Goal: Information Seeking & Learning: Learn about a topic

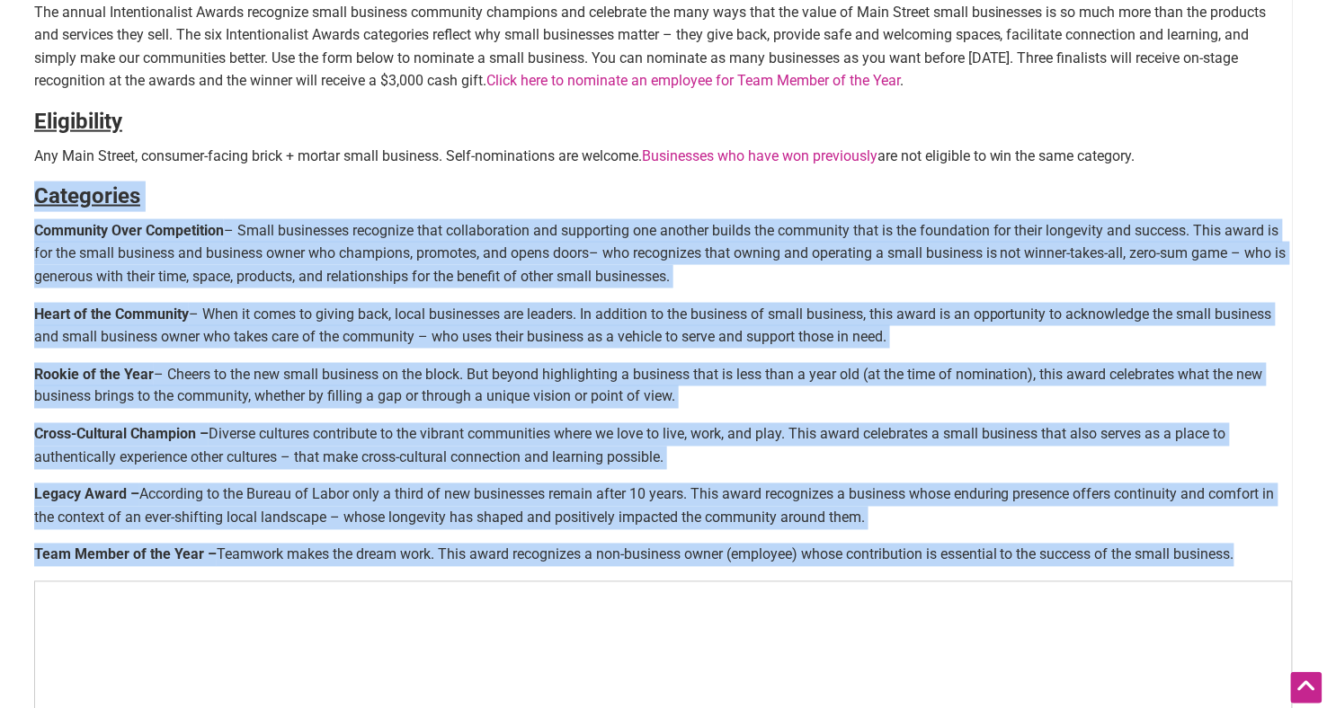
scroll to position [616, 0]
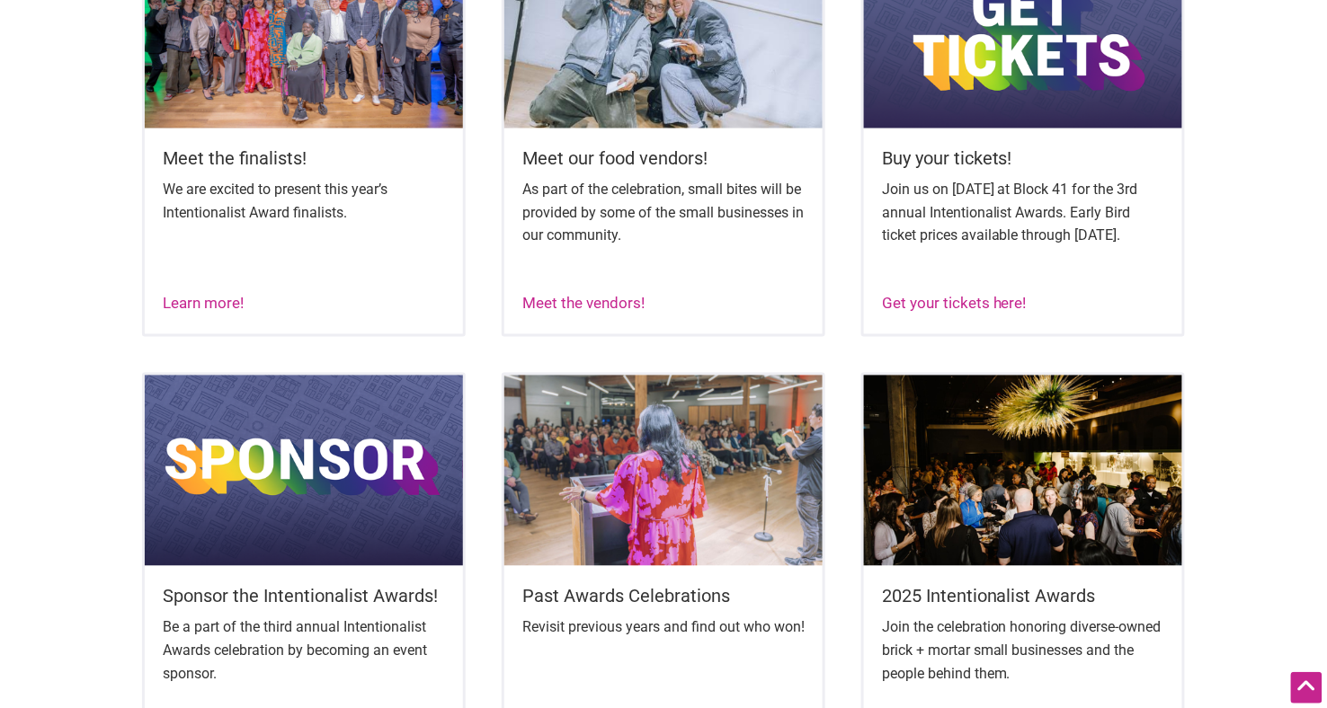
scroll to position [564, 0]
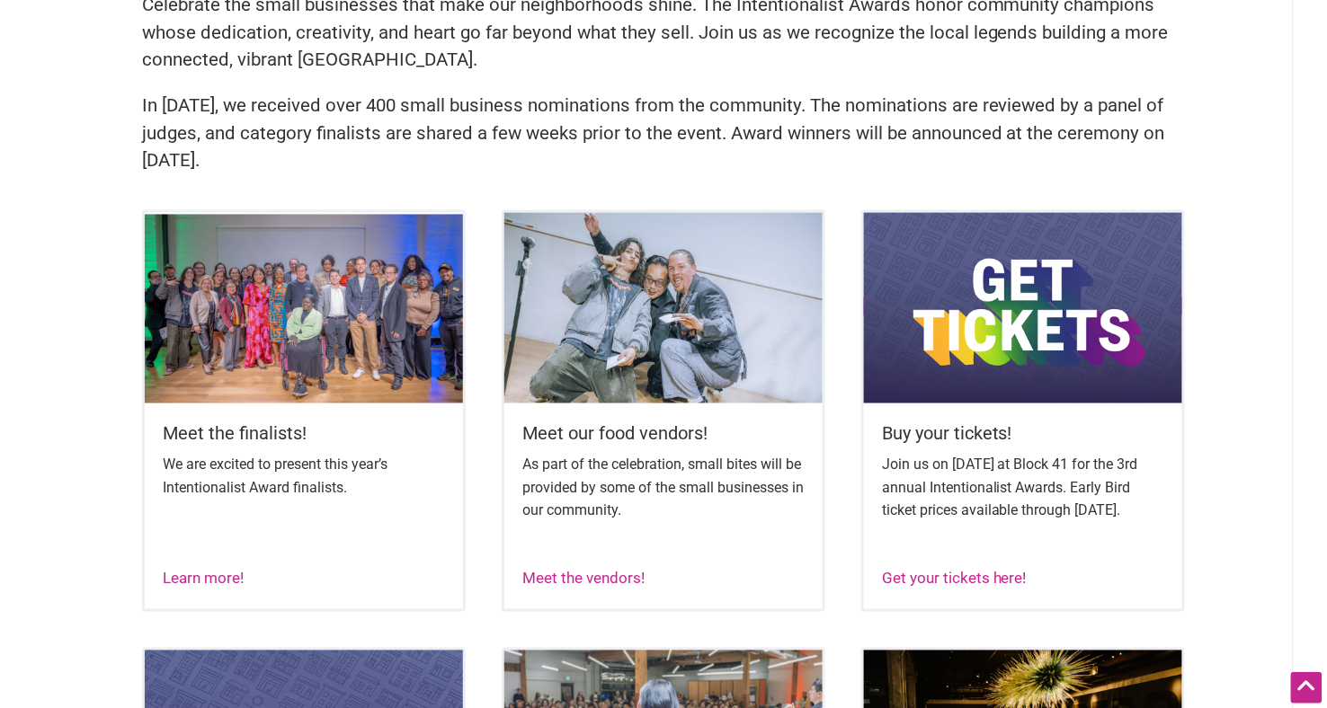
click at [939, 297] on img at bounding box center [1023, 308] width 318 height 191
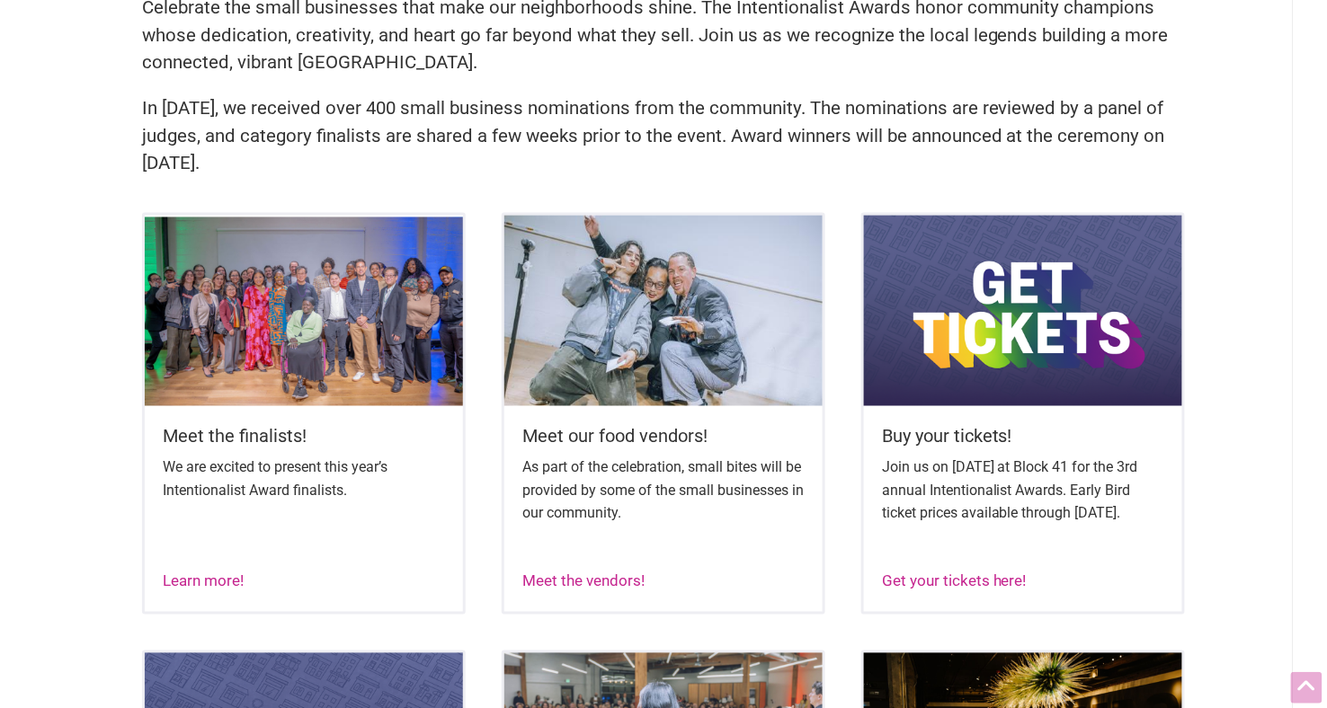
scroll to position [562, 0]
click at [681, 364] on img at bounding box center [663, 311] width 318 height 191
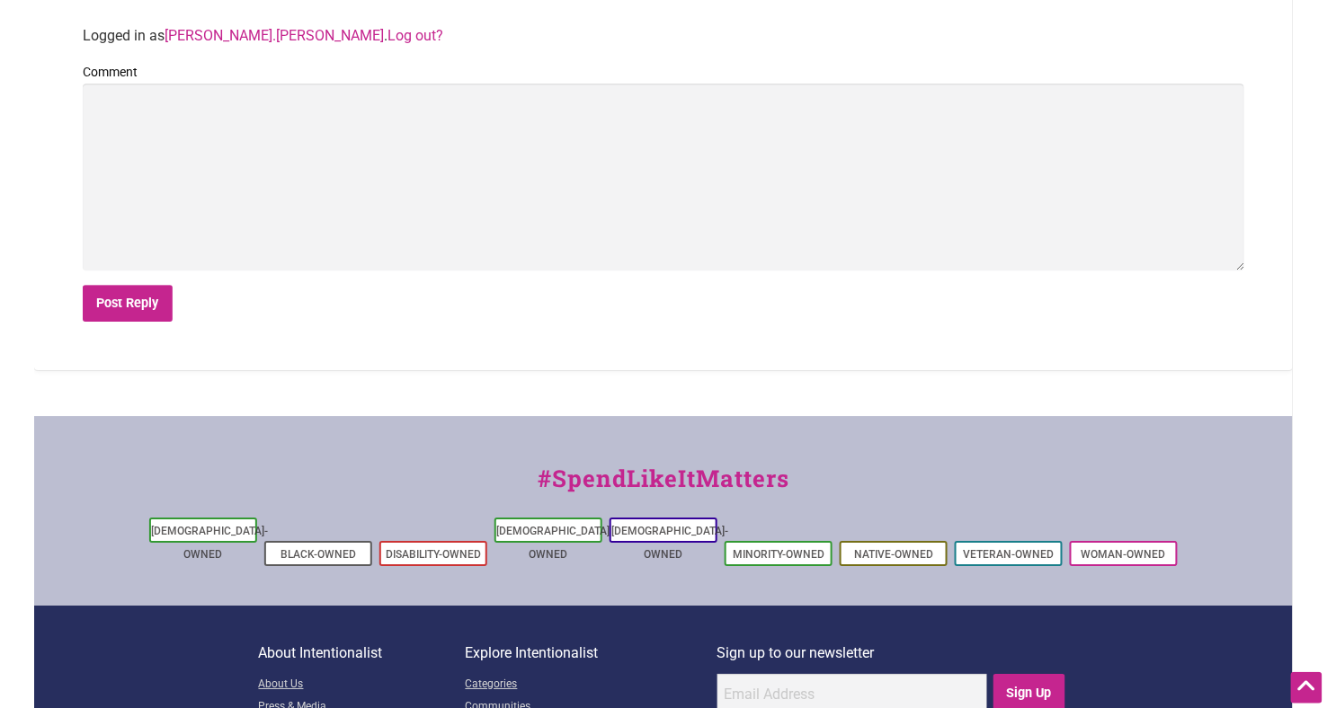
scroll to position [1510, 0]
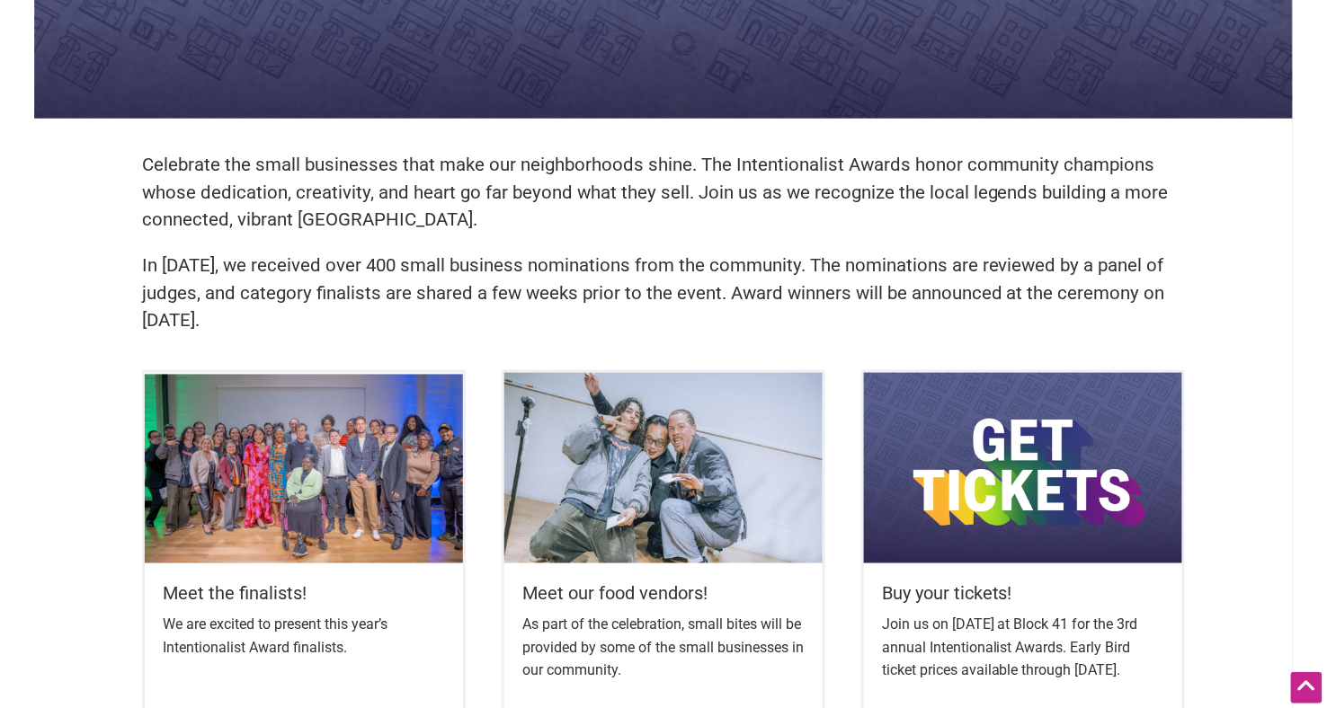
scroll to position [457, 0]
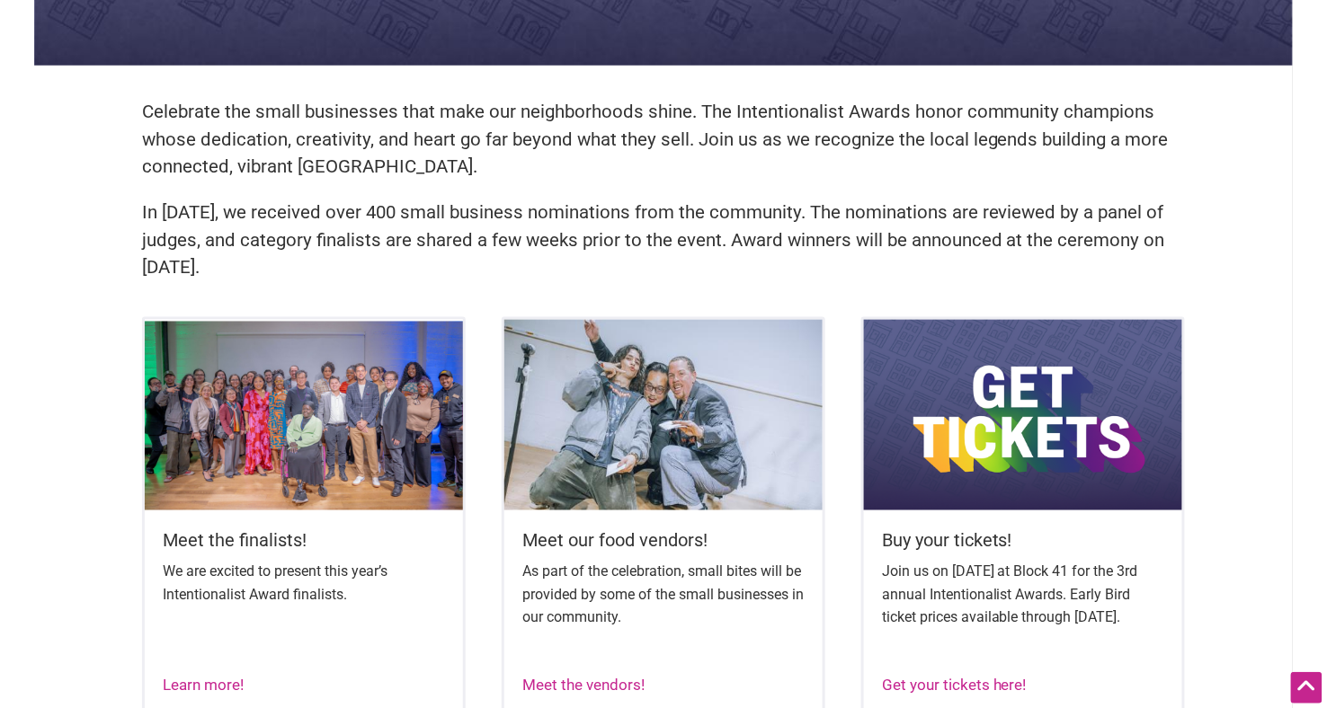
click at [234, 391] on img at bounding box center [304, 415] width 318 height 191
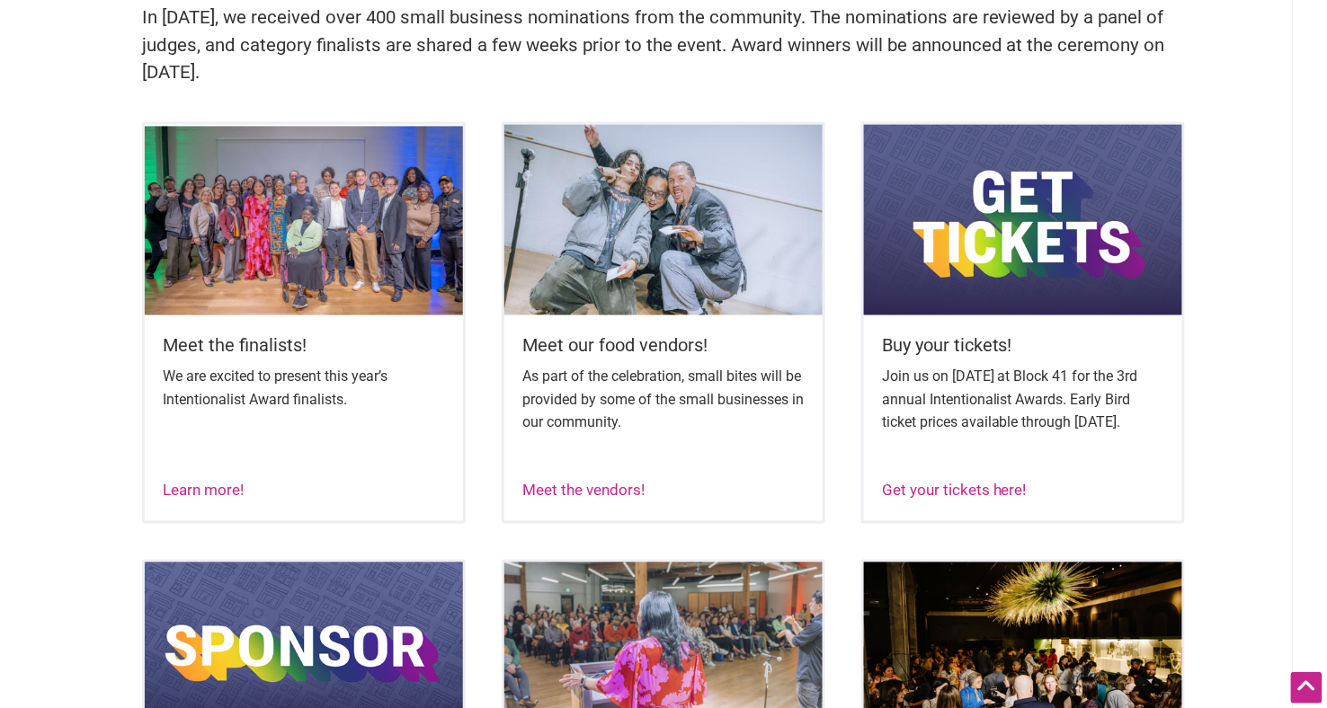
scroll to position [649, 0]
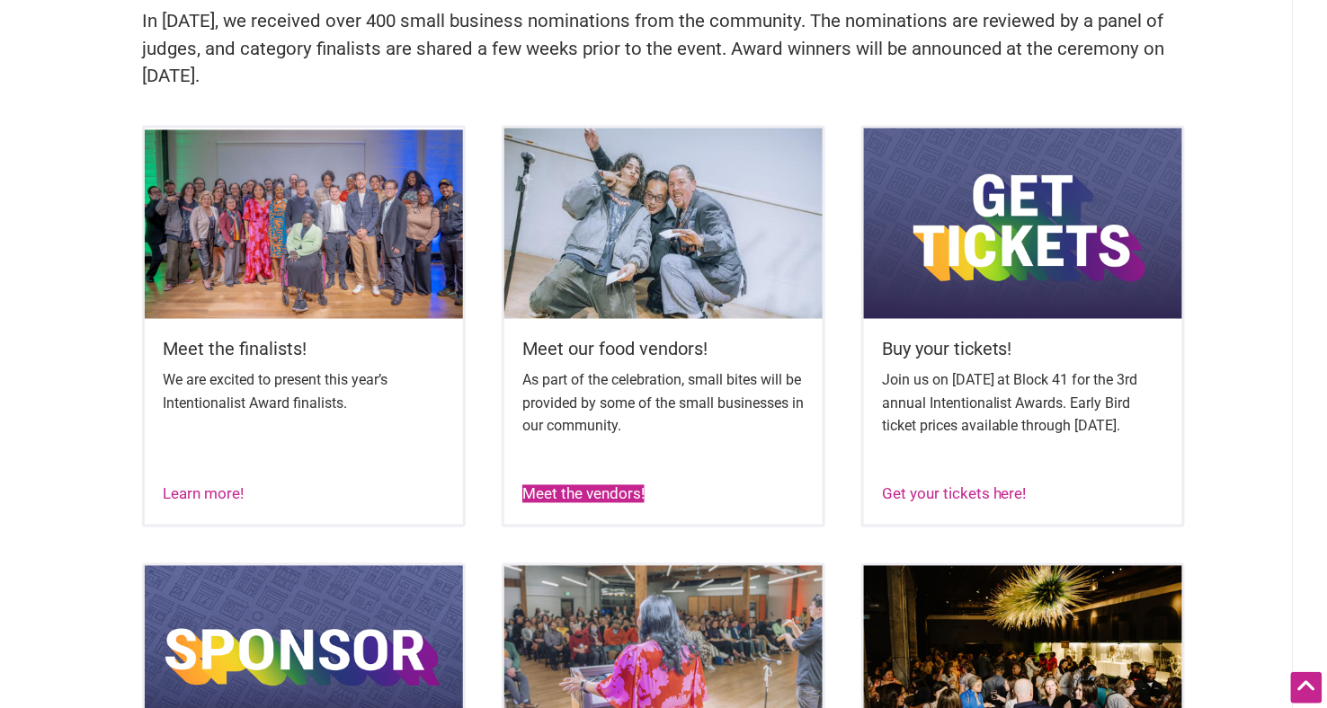
click at [599, 503] on link "Meet the vendors!" at bounding box center [583, 494] width 122 height 18
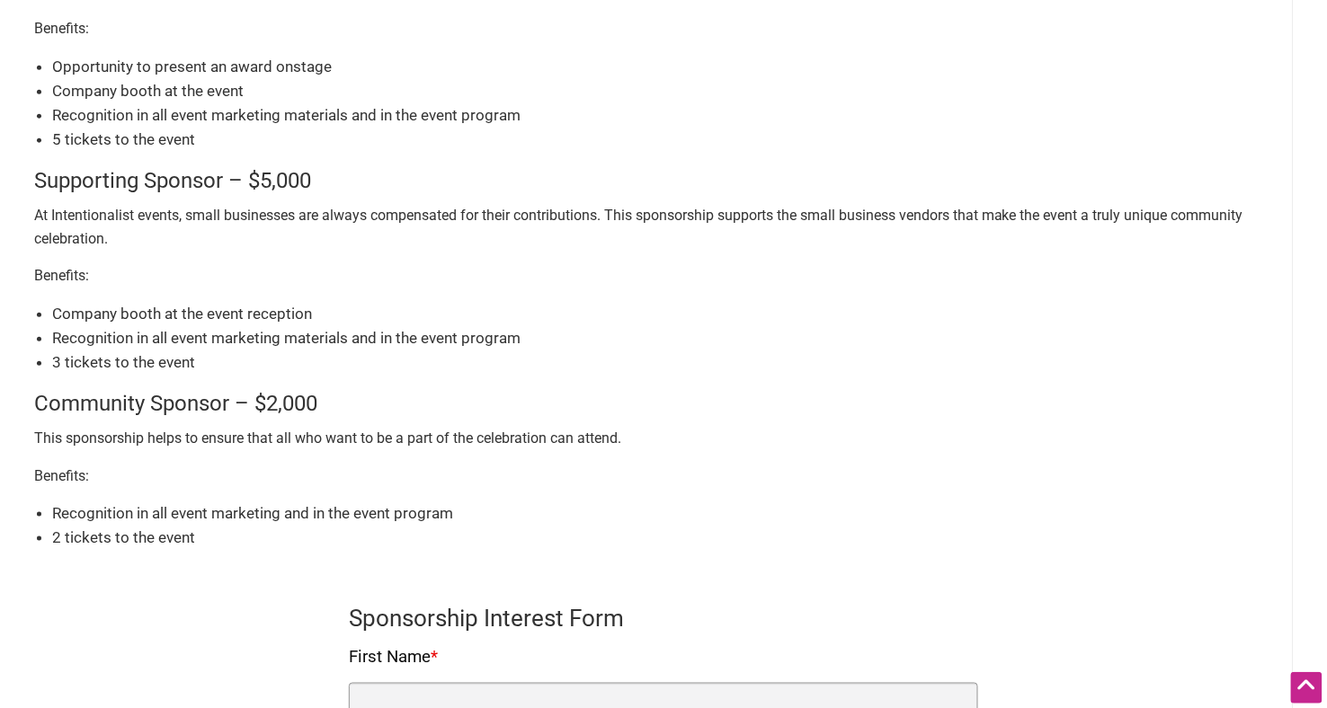
scroll to position [221, 0]
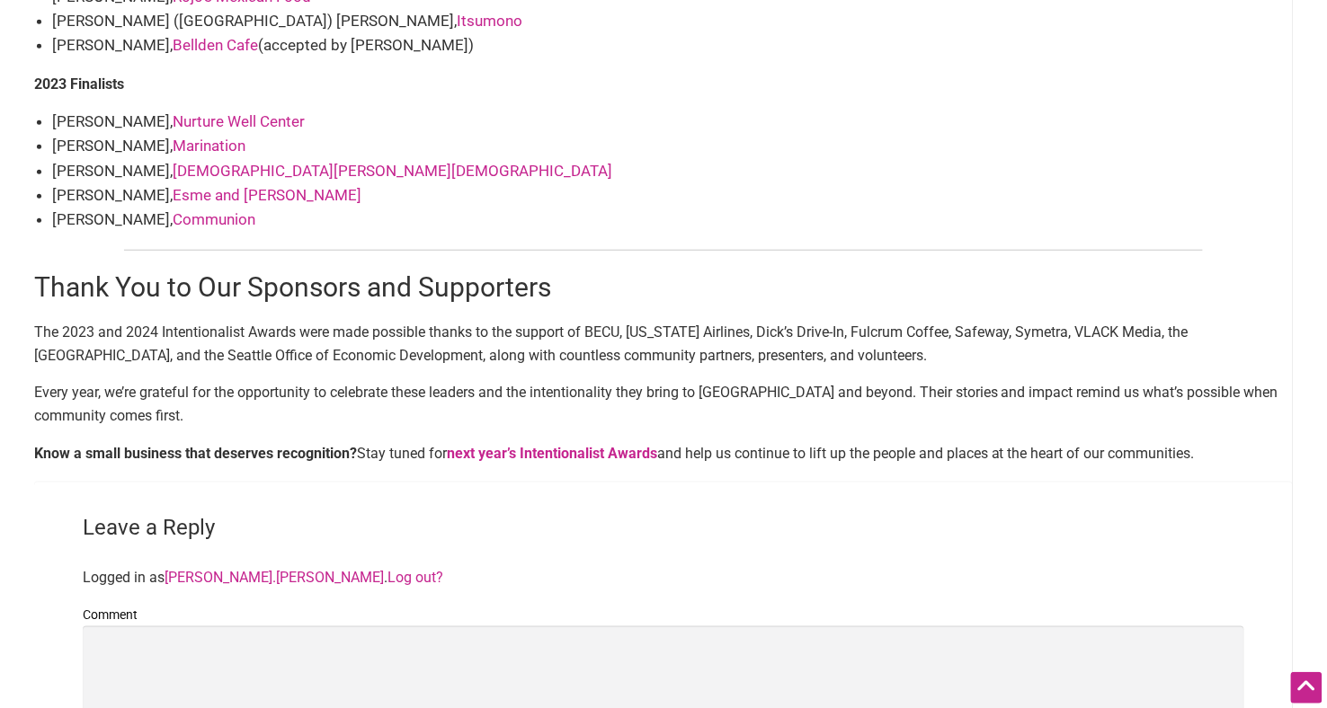
scroll to position [2313, 0]
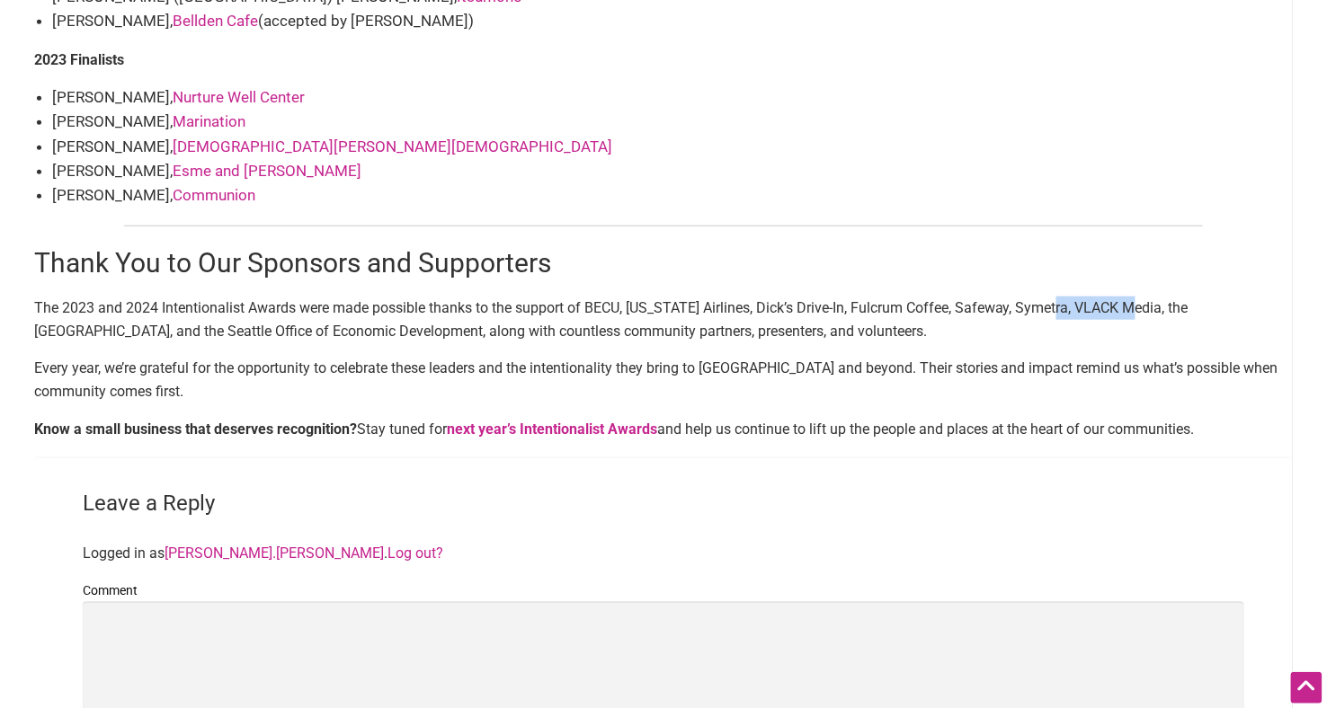
drag, startPoint x: 1138, startPoint y: 283, endPoint x: 1054, endPoint y: 281, distance: 83.6
click at [1054, 297] on p "The 2023 and 2024 Intentionalist Awards were made possible thanks to the suppor…" at bounding box center [663, 320] width 1258 height 46
copy p "VLACK Media"
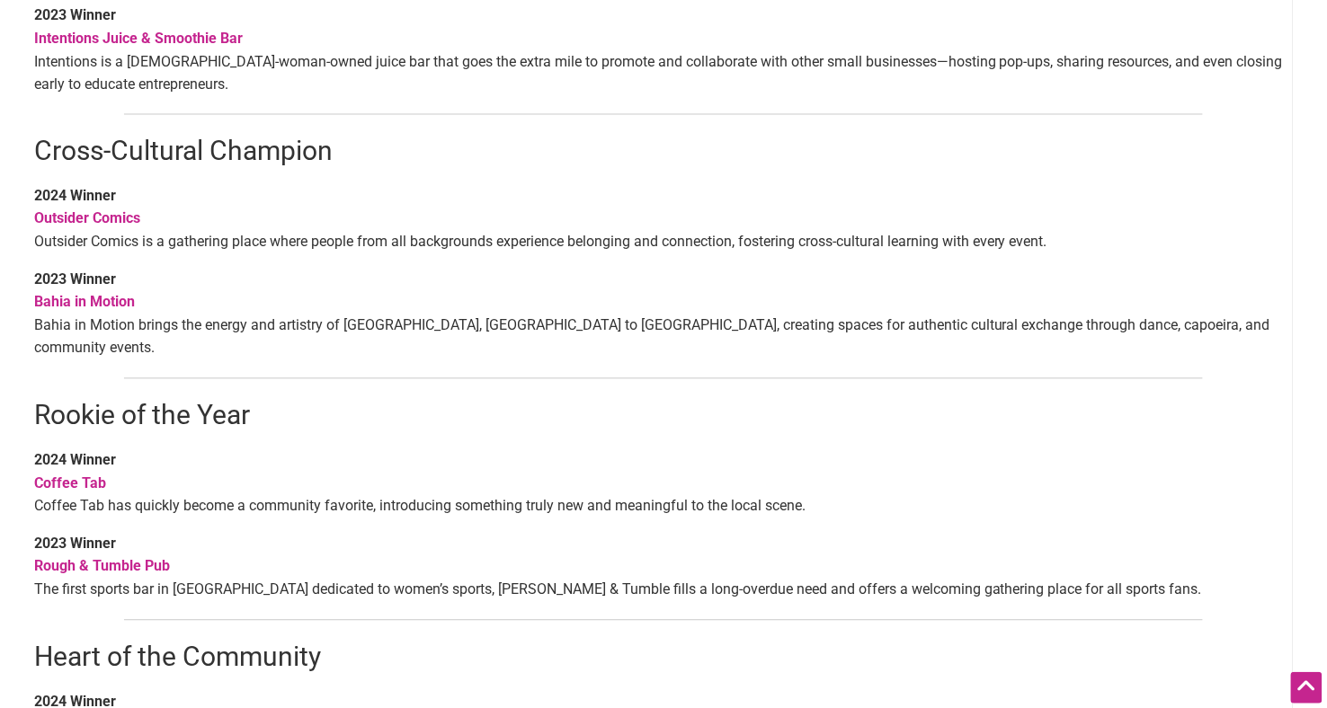
scroll to position [779, 0]
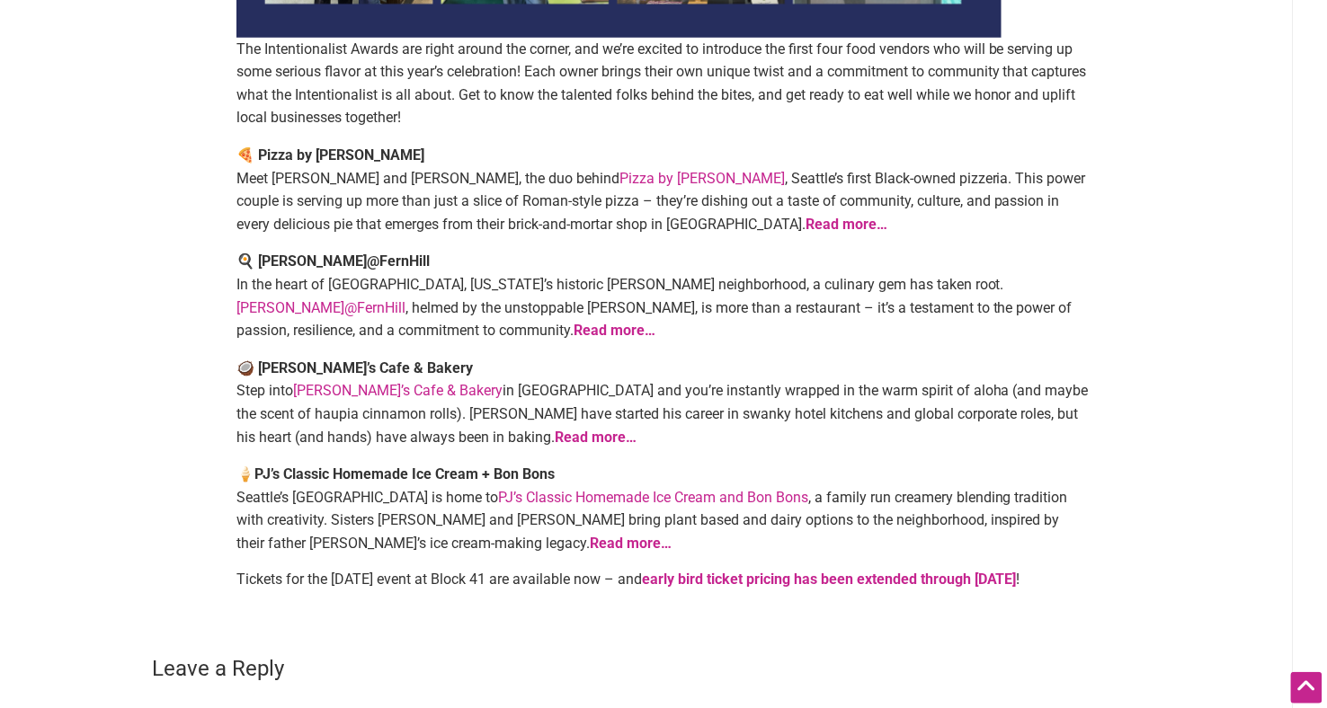
scroll to position [430, 0]
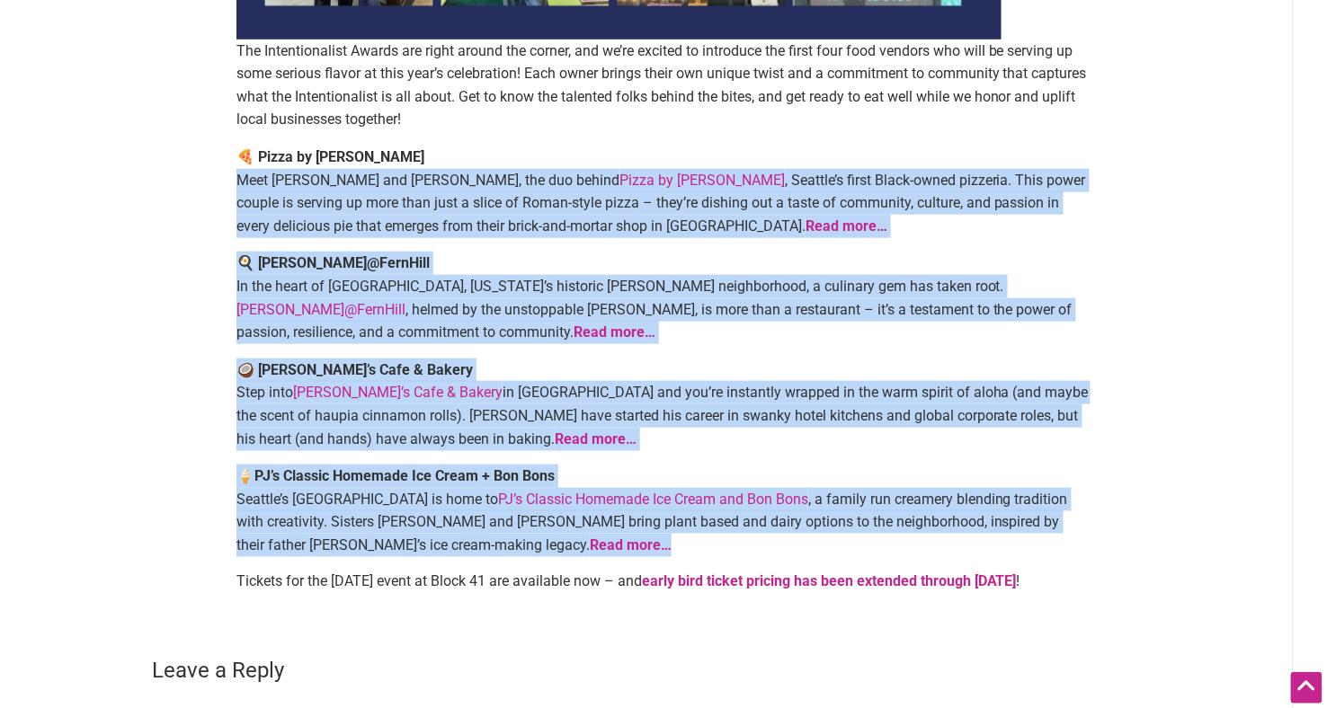
drag, startPoint x: 493, startPoint y: 542, endPoint x: 221, endPoint y: 170, distance: 461.1
click at [221, 170] on article "By Sarah — September 8, 2025 The Intentionalist Awards are right around the cor…" at bounding box center [663, 164] width 890 height 890
drag, startPoint x: 221, startPoint y: 147, endPoint x: 543, endPoint y: 558, distance: 521.8
click at [543, 559] on article "By Sarah — September 8, 2025 The Intentionalist Awards are right around the cor…" at bounding box center [663, 164] width 890 height 890
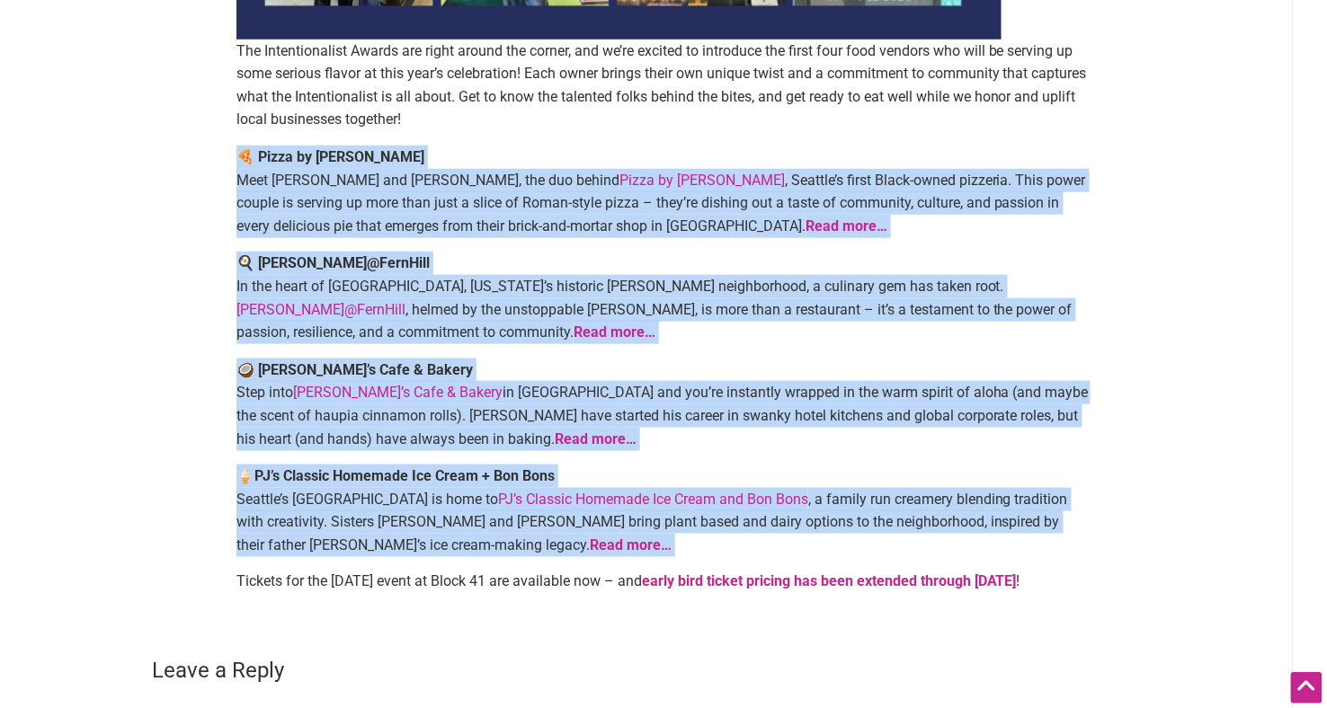
copy div "🍕 Pizza by Ruffin Meet Isaiah and Colleen, the duo behind Pizza by Ruffin , Sea…"
